Goal: Navigation & Orientation: Find specific page/section

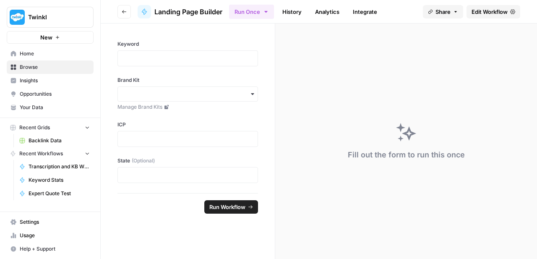
click at [34, 80] on span "Insights" at bounding box center [55, 81] width 70 height 8
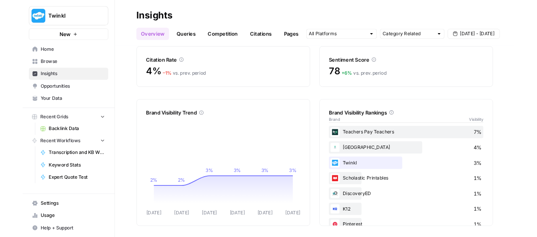
scroll to position [91, 0]
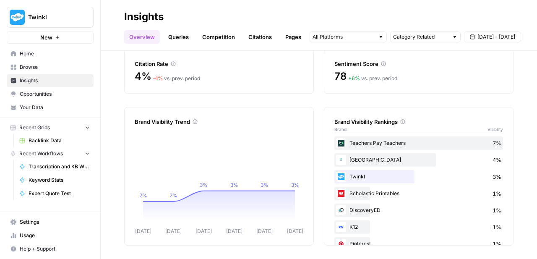
click at [36, 91] on span "Opportunities" at bounding box center [55, 94] width 70 height 8
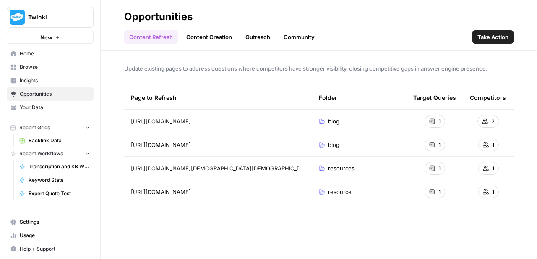
click at [256, 35] on link "Outreach" at bounding box center [257, 36] width 35 height 13
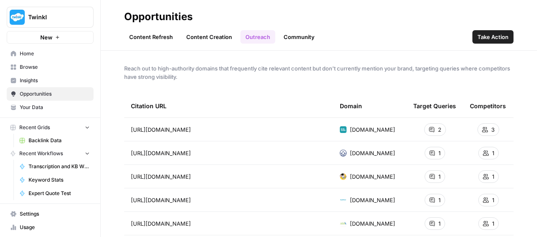
click at [29, 83] on span "Insights" at bounding box center [55, 81] width 70 height 8
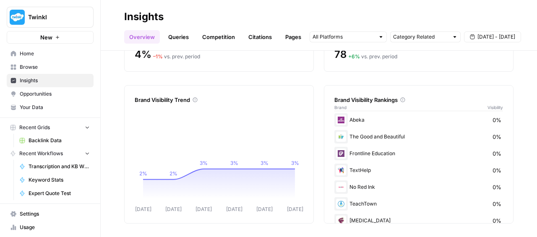
scroll to position [186, 0]
click at [180, 38] on link "Queries" at bounding box center [178, 36] width 31 height 13
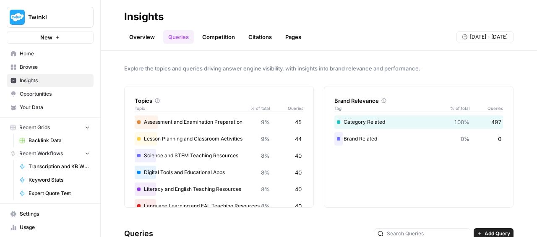
click at [221, 37] on link "Competition" at bounding box center [218, 36] width 43 height 13
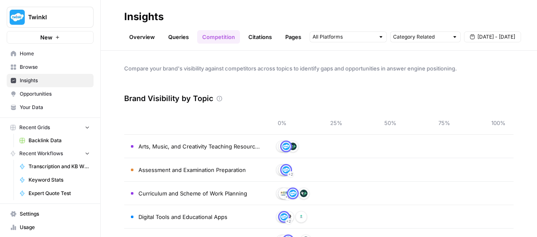
click at [284, 36] on link "Pages" at bounding box center [293, 36] width 26 height 13
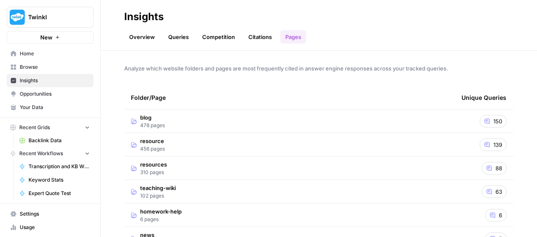
click at [183, 118] on td "blog 478 pages" at bounding box center [289, 120] width 330 height 23
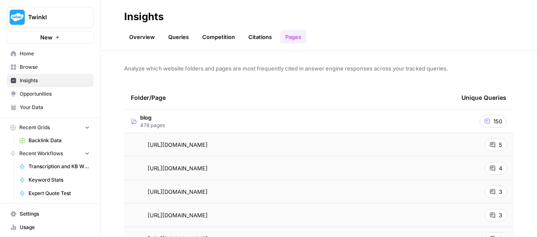
scroll to position [49, 0]
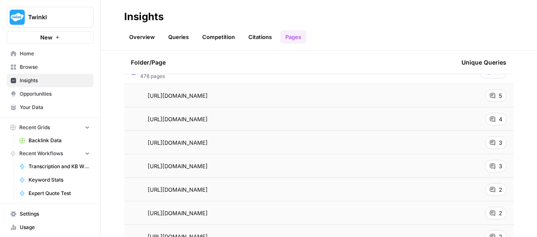
click at [44, 96] on span "Opportunities" at bounding box center [55, 94] width 70 height 8
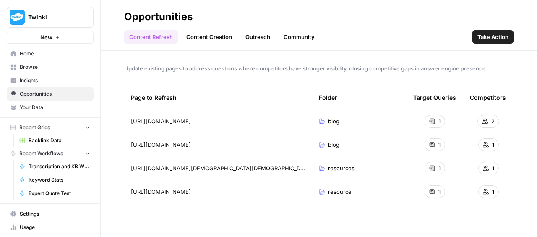
click at [41, 77] on span "Insights" at bounding box center [55, 81] width 70 height 8
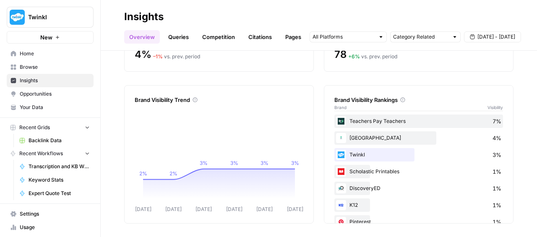
click at [337, 41] on div at bounding box center [347, 36] width 77 height 11
click at [386, 15] on h2 "Insights" at bounding box center [318, 16] width 389 height 13
click at [406, 35] on input "text" at bounding box center [420, 37] width 55 height 8
type input "Category Related"
click at [394, 13] on h2 "Insights" at bounding box center [318, 16] width 389 height 13
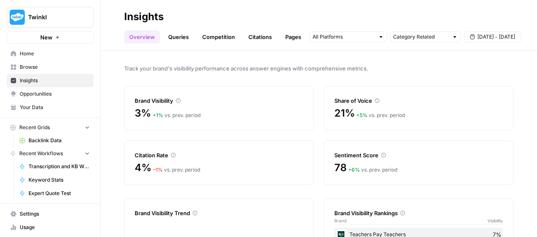
click at [56, 96] on span "Opportunities" at bounding box center [55, 94] width 70 height 8
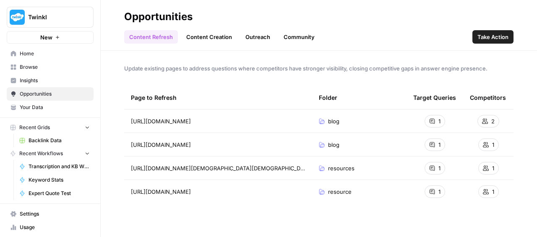
click at [286, 33] on link "Community" at bounding box center [298, 36] width 41 height 13
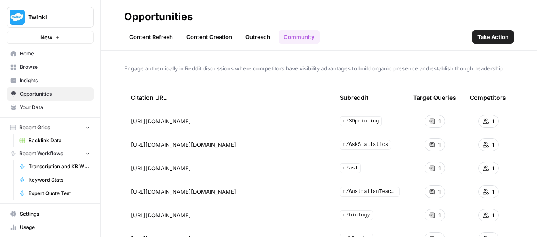
click at [257, 42] on link "Outreach" at bounding box center [257, 36] width 35 height 13
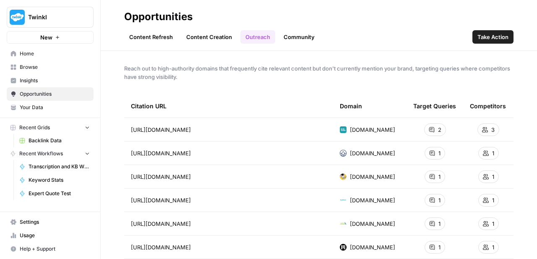
click at [31, 67] on span "Browse" at bounding box center [55, 67] width 70 height 8
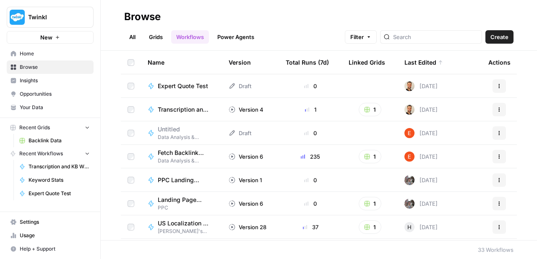
click at [38, 56] on span "Home" at bounding box center [55, 54] width 70 height 8
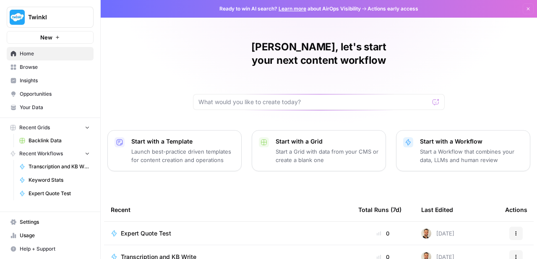
click at [159, 229] on span "Expert Quote Test" at bounding box center [146, 233] width 50 height 8
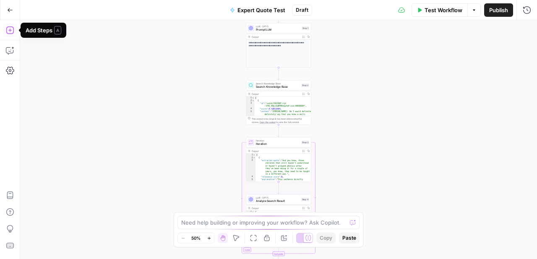
click at [11, 33] on icon "button" at bounding box center [10, 30] width 8 height 8
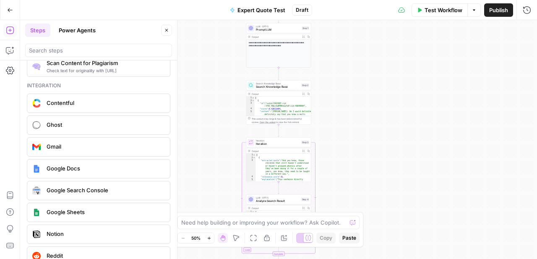
scroll to position [1441, 0]
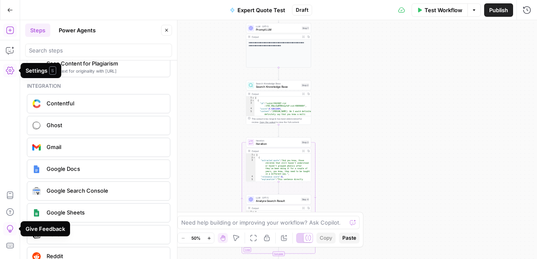
click at [8, 71] on icon "button" at bounding box center [10, 70] width 8 height 8
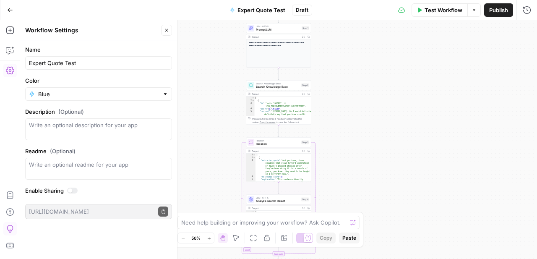
click at [15, 10] on button "Go Back" at bounding box center [10, 10] width 15 height 15
